Goal: Navigation & Orientation: Find specific page/section

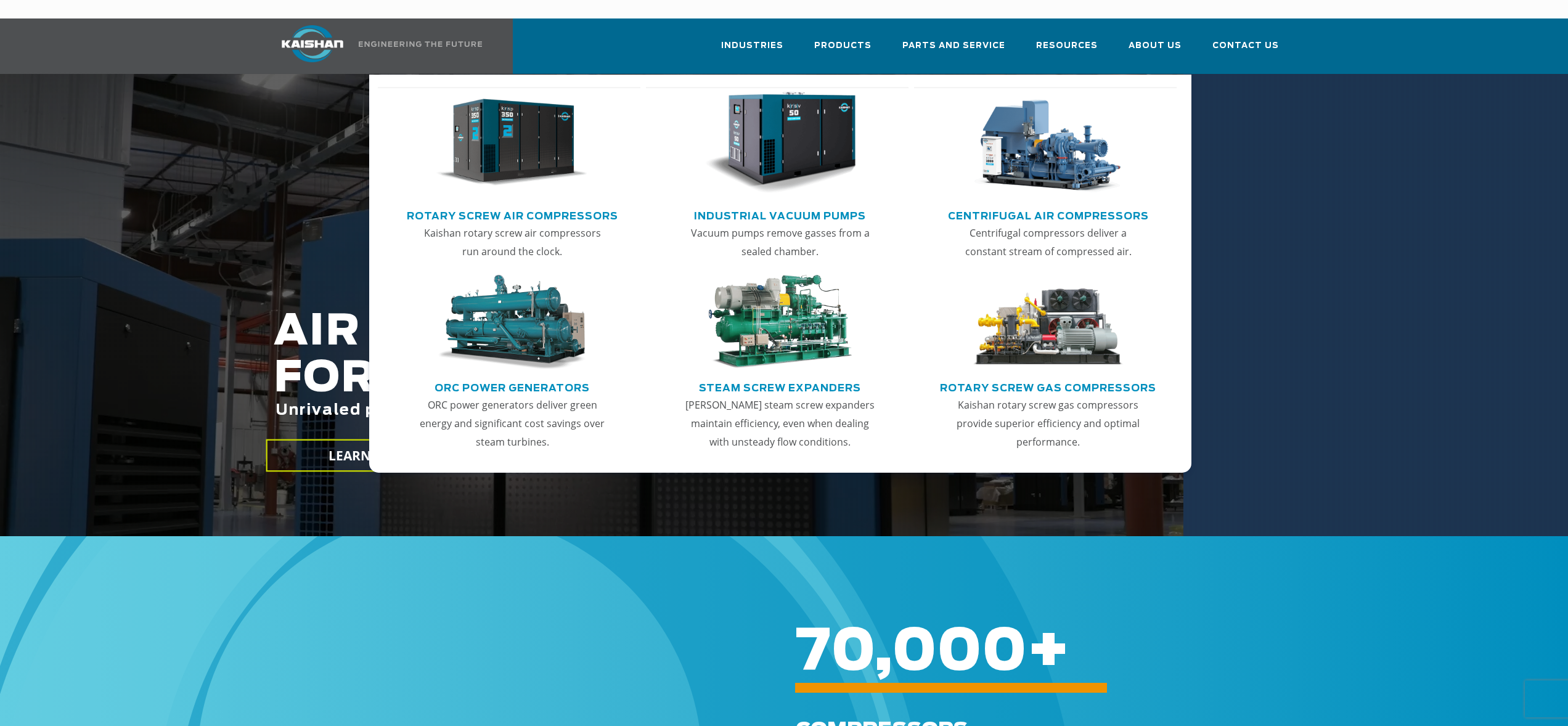
click at [501, 142] on img "Main menu" at bounding box center [512, 143] width 151 height 102
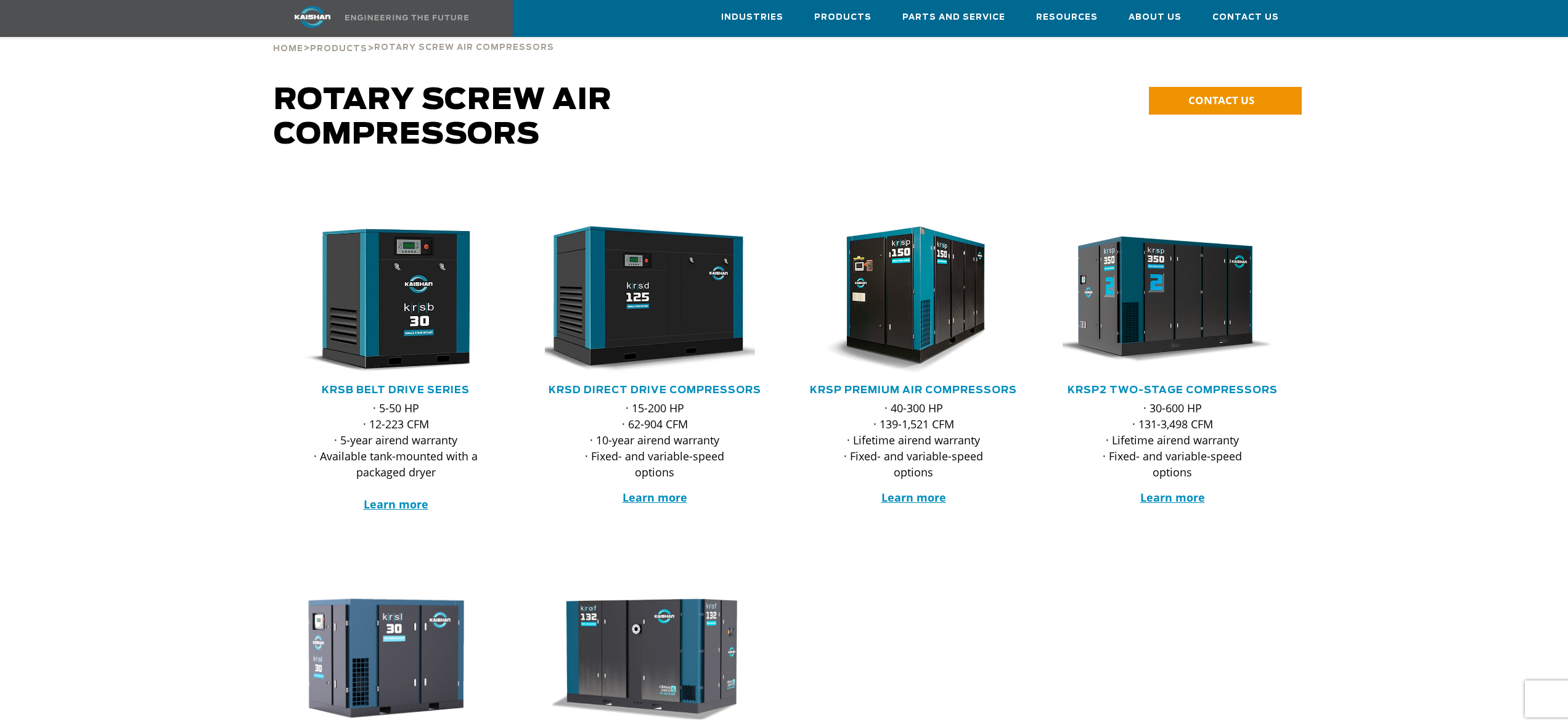
scroll to position [58, 0]
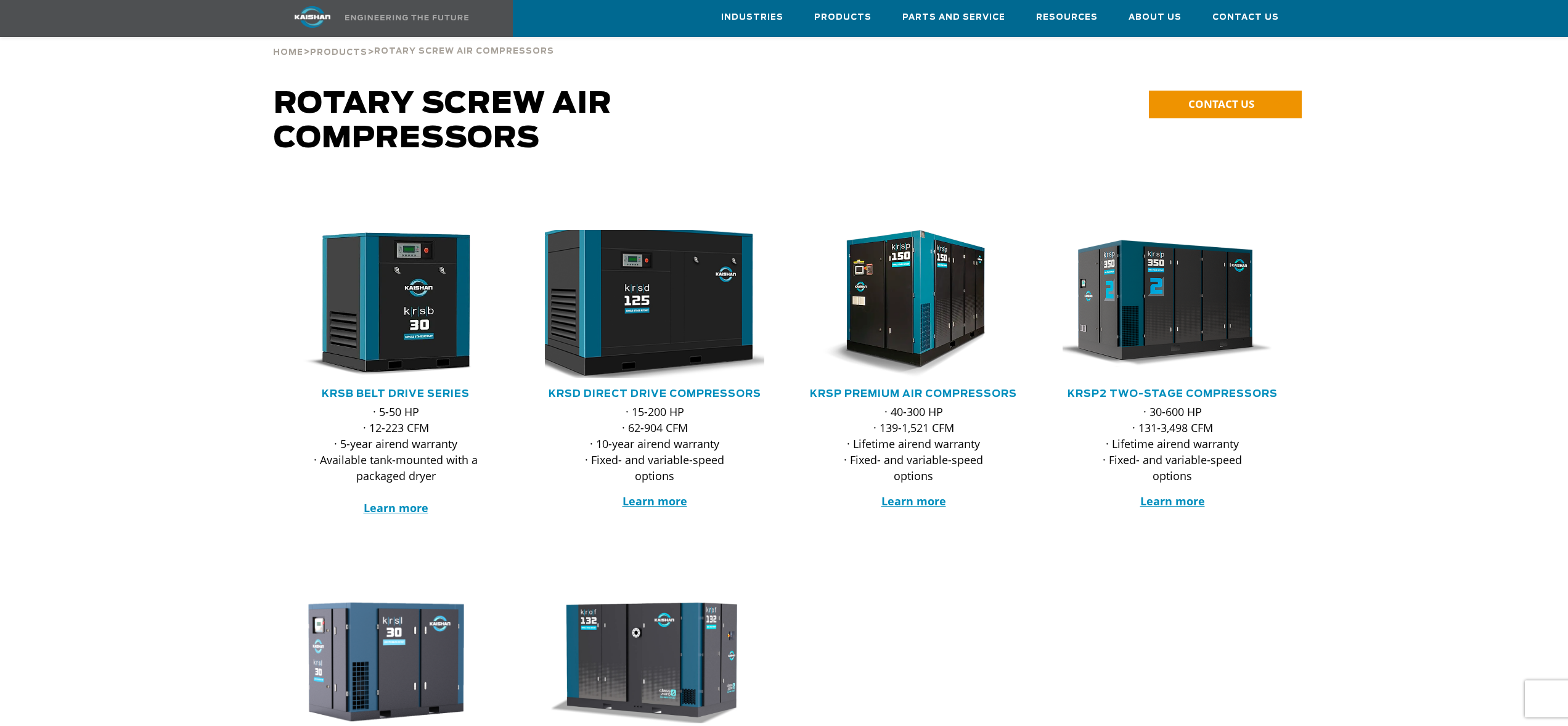
click at [658, 291] on img at bounding box center [645, 304] width 241 height 163
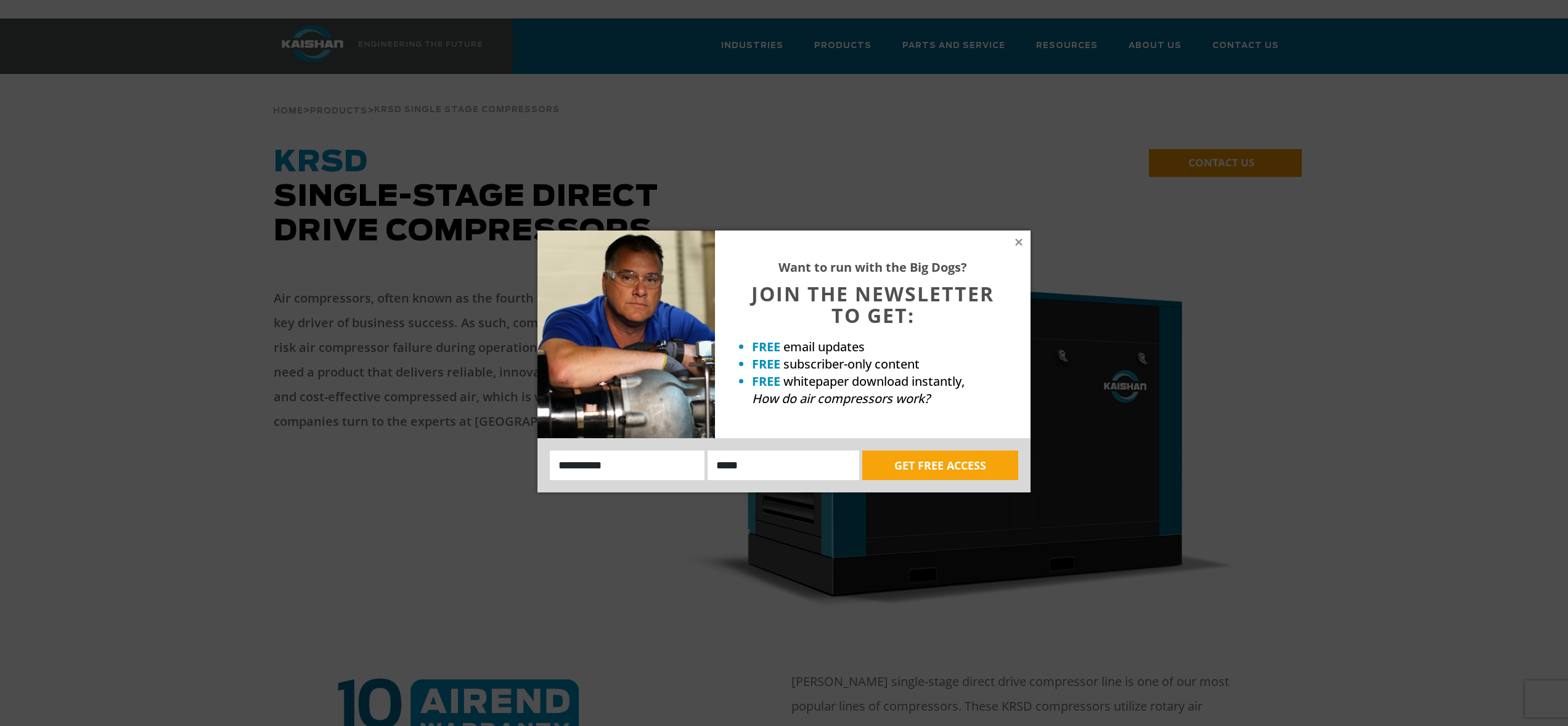
scroll to position [2, 0]
